Goal: Check status: Verify the current state of an ongoing process or item

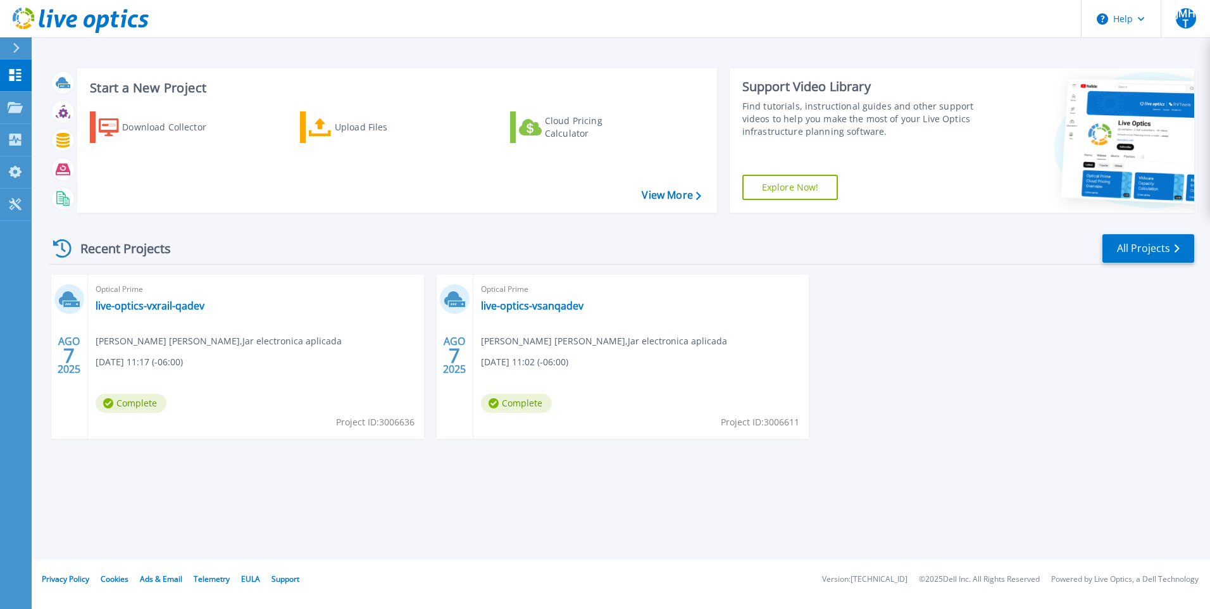
click at [528, 389] on div "Optical Prime live-optics-vsanqadev Juan Manuel Hernández Torres , Jar electron…" at bounding box center [641, 357] width 336 height 164
click at [183, 360] on span "08/07/2025, 11:02 (-06:00)" at bounding box center [139, 362] width 87 height 14
click at [183, 362] on span "[DATE] 11:17 (-06:00)" at bounding box center [139, 362] width 87 height 14
click at [149, 393] on div "Optical Prime live-optics-vxrail-qadev Juan Manuel Hernández Torres , Jar elect…" at bounding box center [256, 357] width 336 height 164
click at [129, 330] on div "Optical Prime live-optics-vxrail-qadev Juan Manuel Hernández Torres , Jar elect…" at bounding box center [256, 357] width 336 height 164
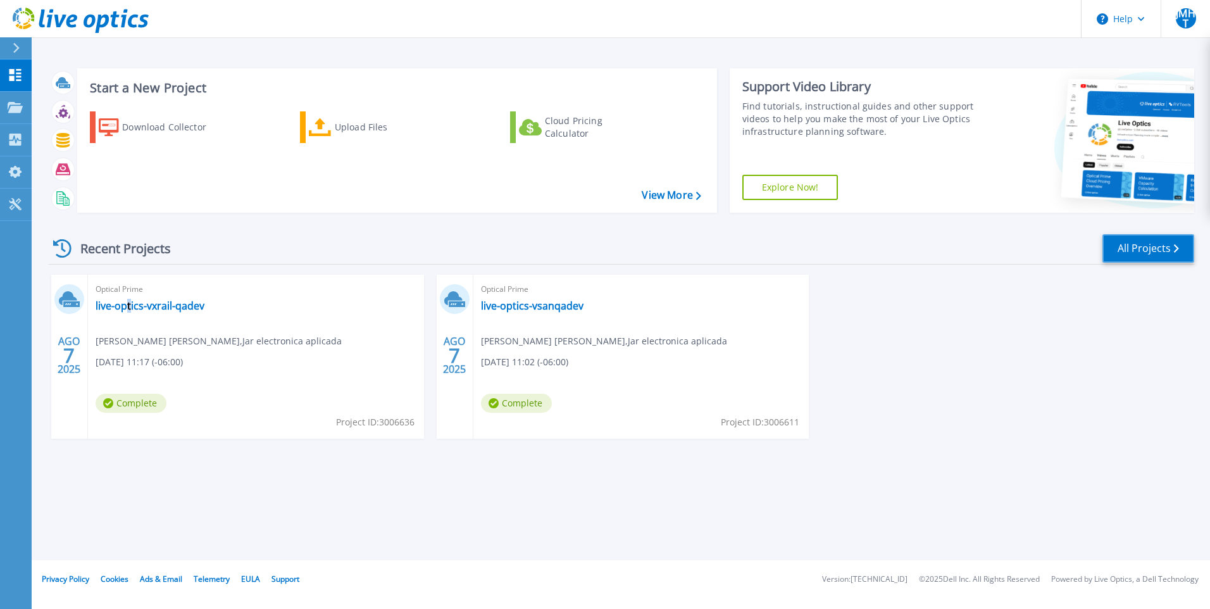
click at [1165, 235] on link "All Projects" at bounding box center [1148, 248] width 92 height 28
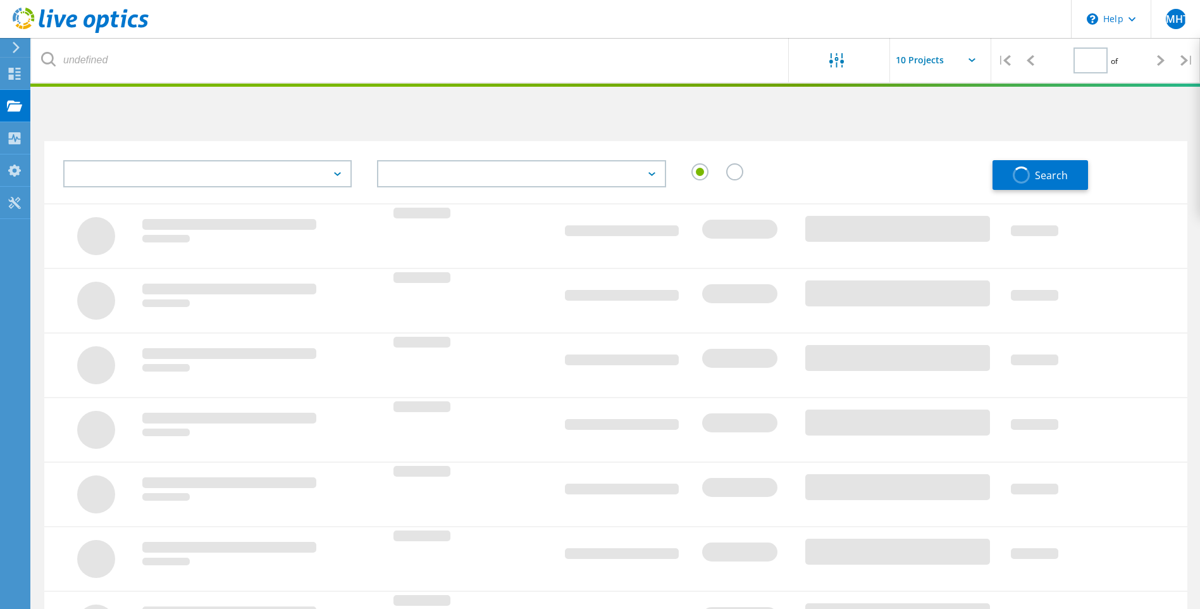
type input "1"
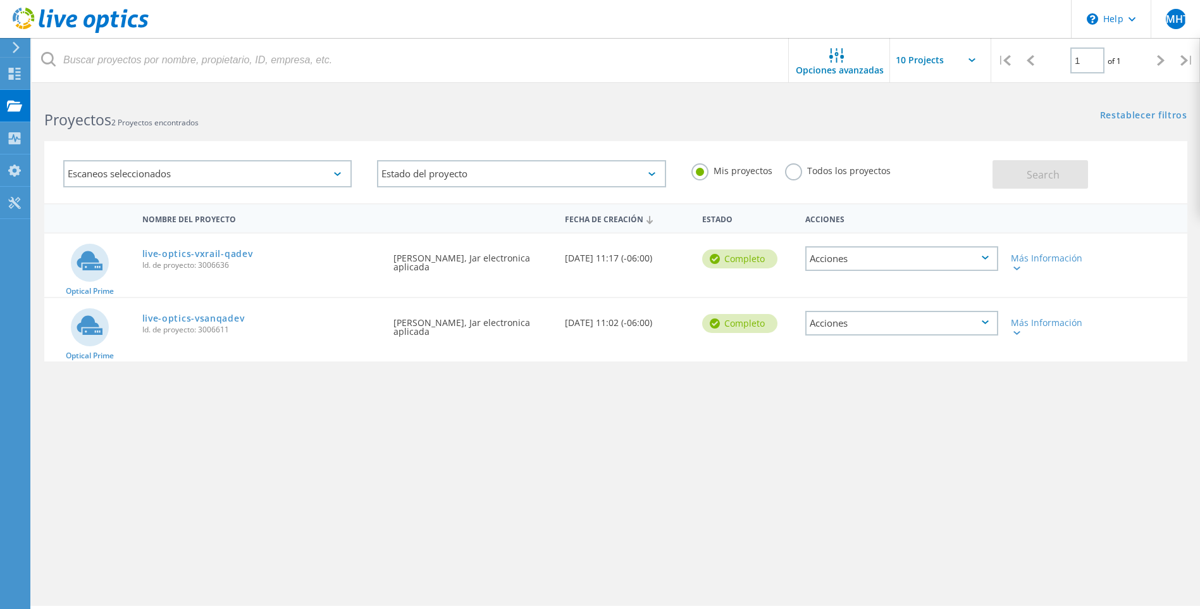
click at [965, 262] on div "Acciones" at bounding box center [901, 258] width 193 height 25
drag, startPoint x: 378, startPoint y: 433, endPoint x: 426, endPoint y: 424, distance: 49.6
click at [379, 433] on div "Nombre del proyecto Fecha de creación Estado Acciones Optical Prime live-optics…" at bounding box center [615, 367] width 1143 height 329
click at [960, 261] on div "Acciones" at bounding box center [901, 258] width 193 height 25
click at [900, 233] on div "Ver proyecto" at bounding box center [902, 230] width 190 height 20
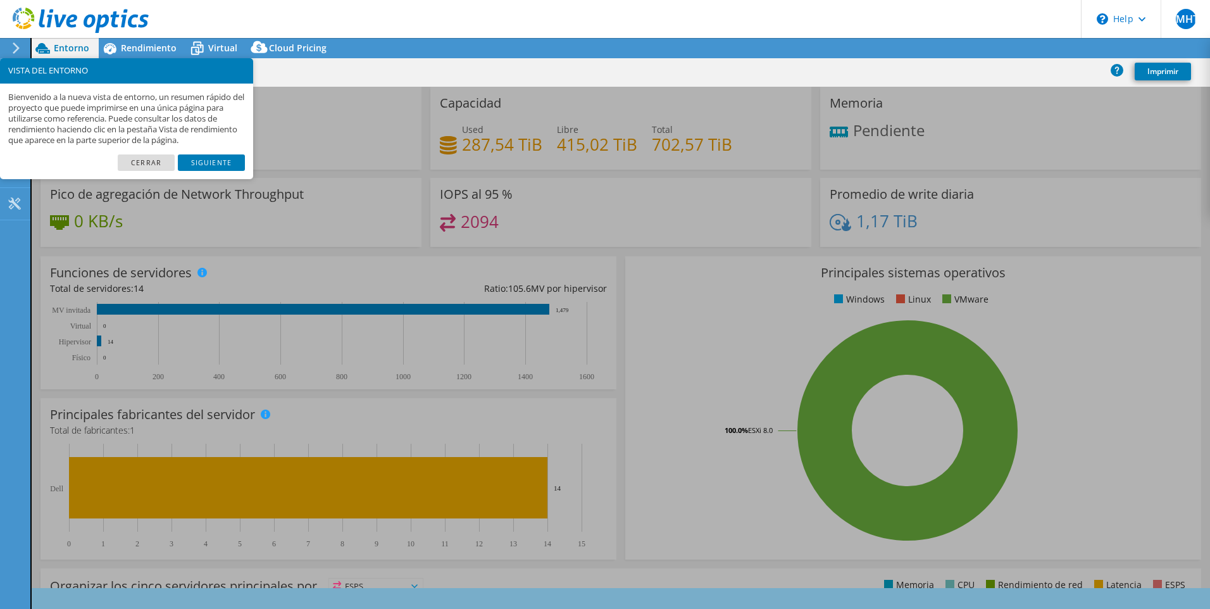
select select "USD"
click at [155, 161] on link "Cerrar" at bounding box center [146, 162] width 57 height 16
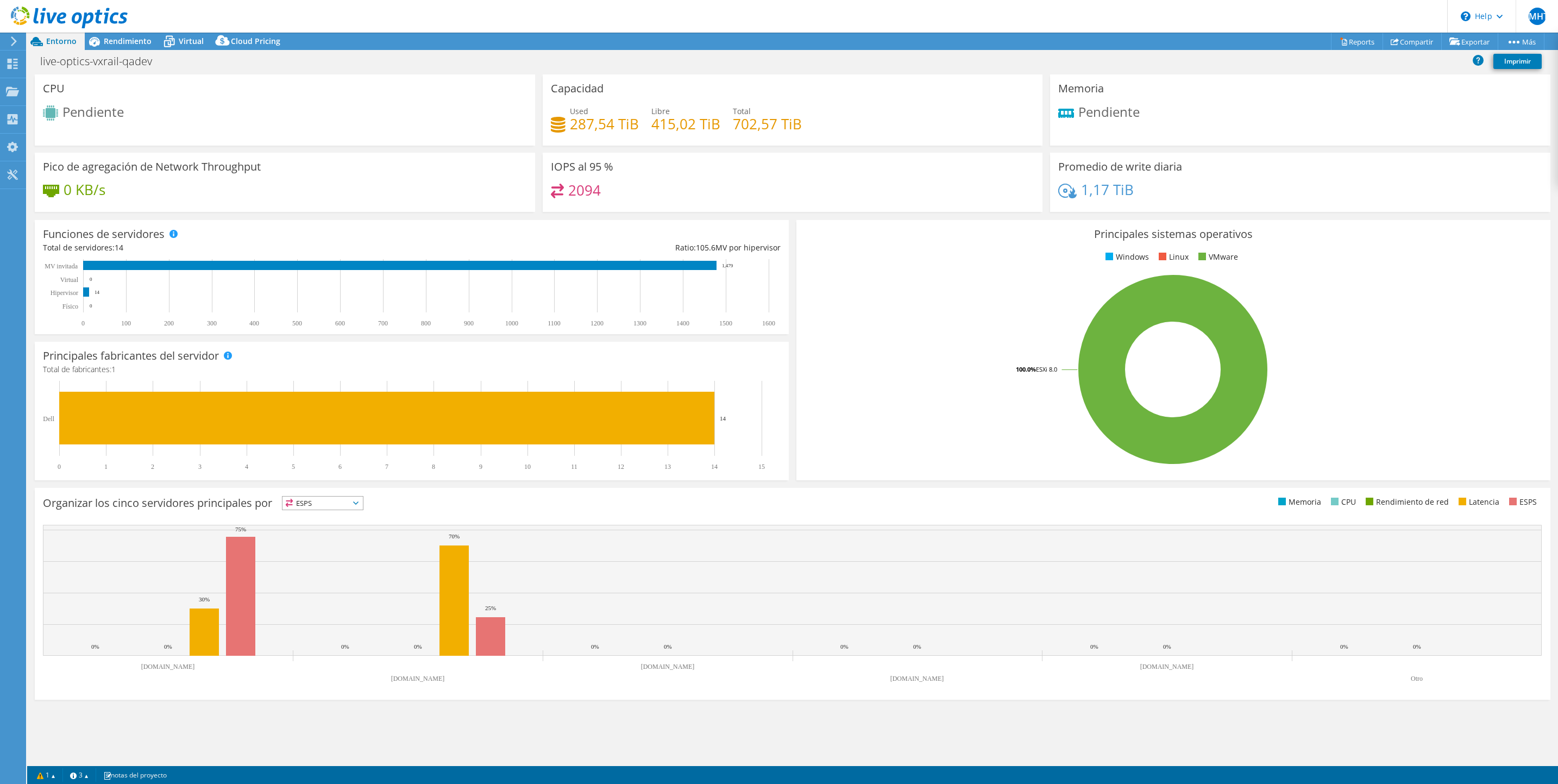
click at [111, 36] on div at bounding box center [64, 18] width 128 height 36
click at [125, 40] on span "Rendimiento" at bounding box center [128, 41] width 48 height 10
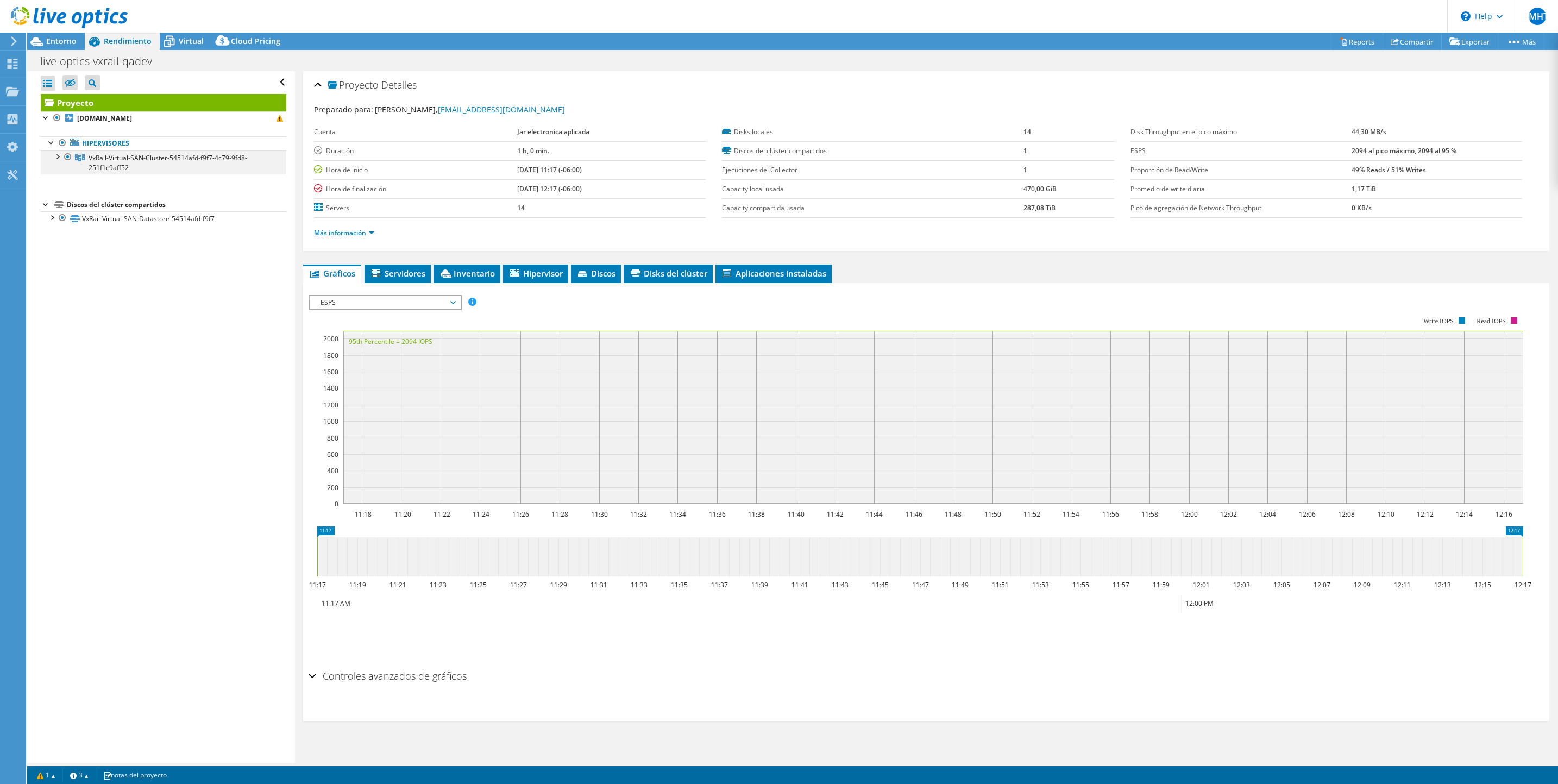
click at [58, 156] on div at bounding box center [57, 155] width 11 height 11
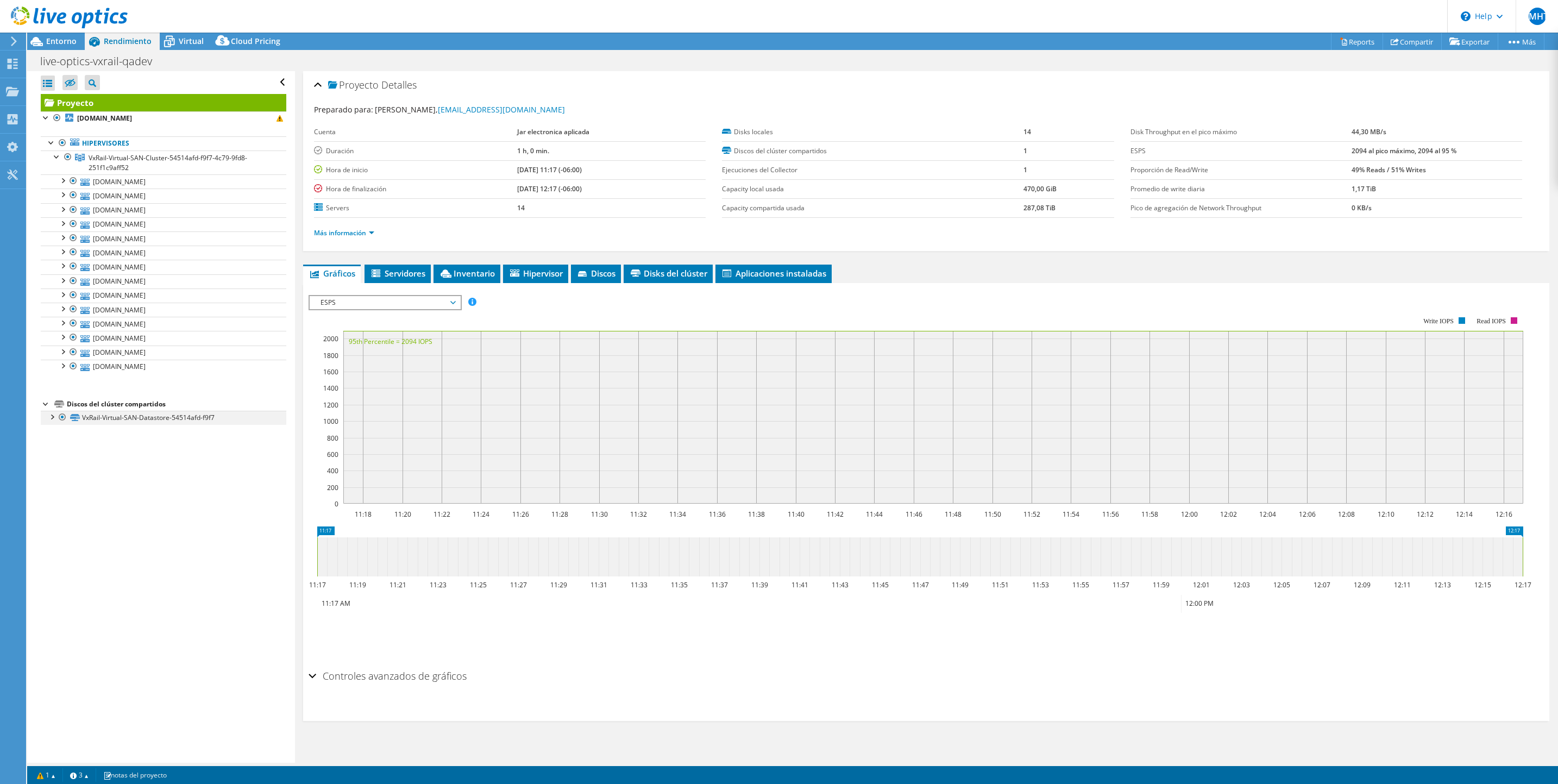
click at [54, 421] on div at bounding box center [52, 416] width 11 height 11
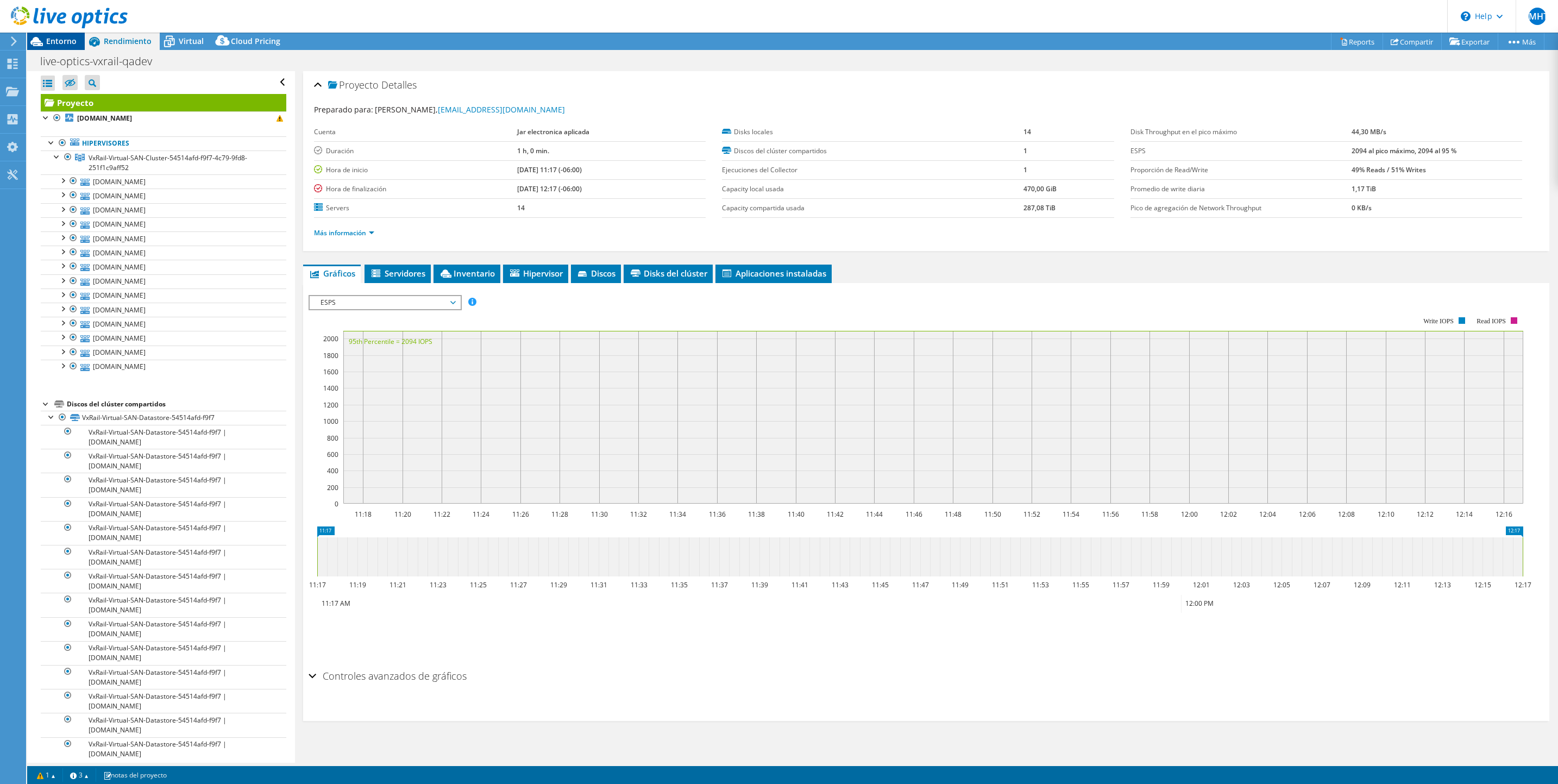
click at [63, 40] on span "Entorno" at bounding box center [61, 41] width 30 height 10
